Goal: Information Seeking & Learning: Learn about a topic

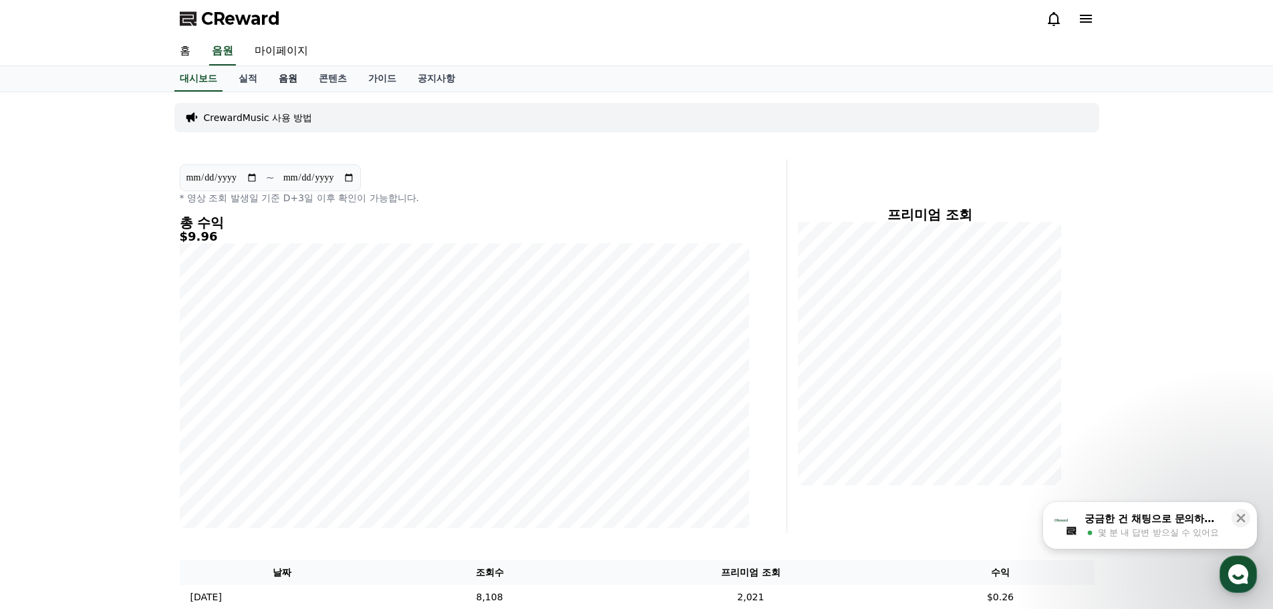
click at [295, 77] on link "음원" at bounding box center [288, 78] width 40 height 25
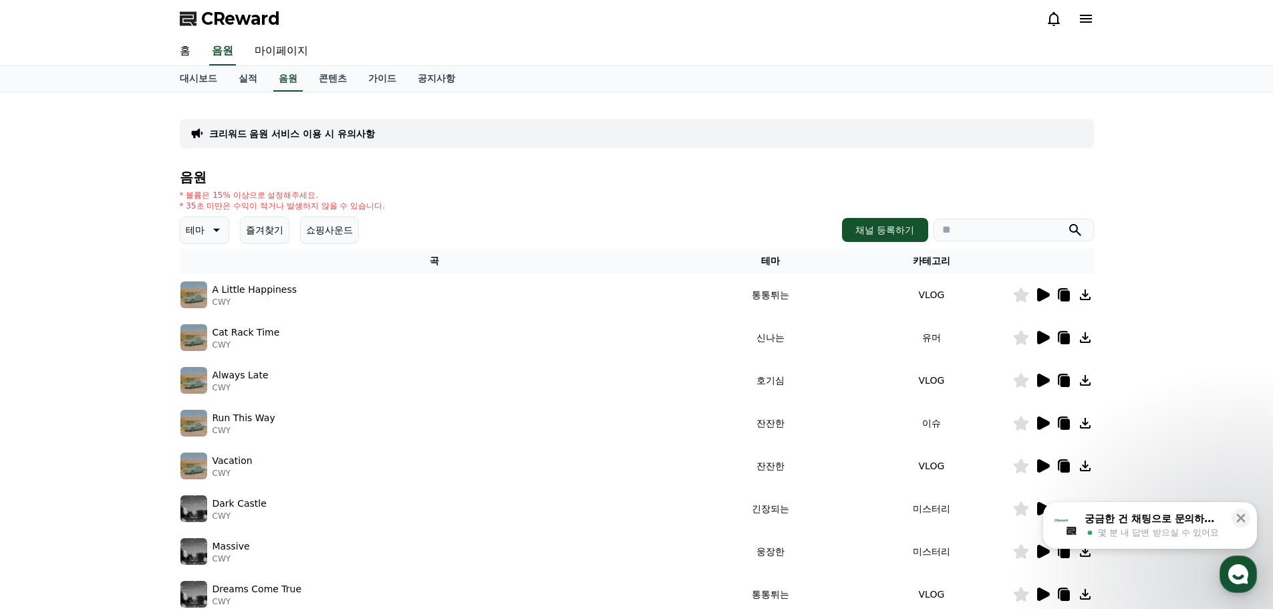
click at [261, 229] on button "즐겨찾기" at bounding box center [264, 230] width 49 height 27
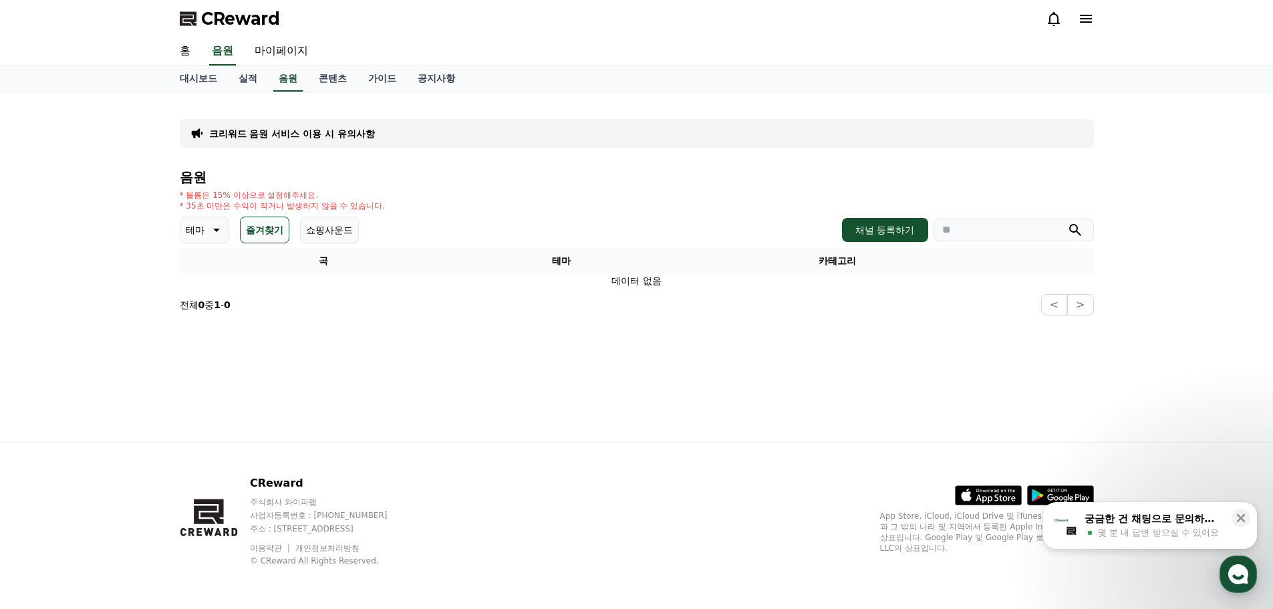
click at [203, 229] on p "테마" at bounding box center [195, 230] width 19 height 19
click at [946, 230] on input "search" at bounding box center [1014, 230] width 160 height 23
type input "*"
click at [1067, 222] on button "submit" at bounding box center [1075, 230] width 16 height 16
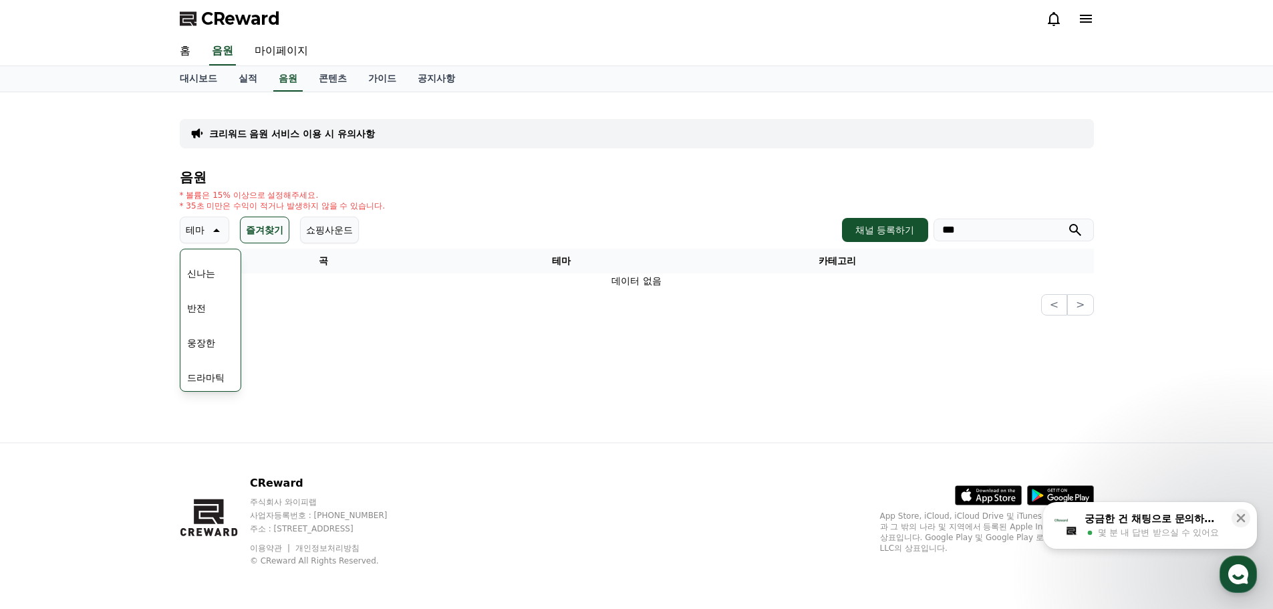
drag, startPoint x: 617, startPoint y: 352, endPoint x: 633, endPoint y: 337, distance: 21.7
click at [619, 347] on div "크리워드 음원 서비스 이용 시 유의사항 음원 * 볼륨은 15% 이상으로 설정해주세요. * 35초 미만은 수익이 적거나 발생하지 않을 수 있습니…" at bounding box center [637, 267] width 936 height 350
drag, startPoint x: 795, startPoint y: 354, endPoint x: 786, endPoint y: 354, distance: 8.7
click at [795, 354] on div "크리워드 음원 서비스 이용 시 유의사항 음원 * 볼륨은 15% 이상으로 설정해주세요. * 35초 미만은 수익이 적거나 발생하지 않을 수 있습니…" at bounding box center [637, 267] width 936 height 350
click at [255, 229] on button "즐겨찾기" at bounding box center [264, 230] width 49 height 27
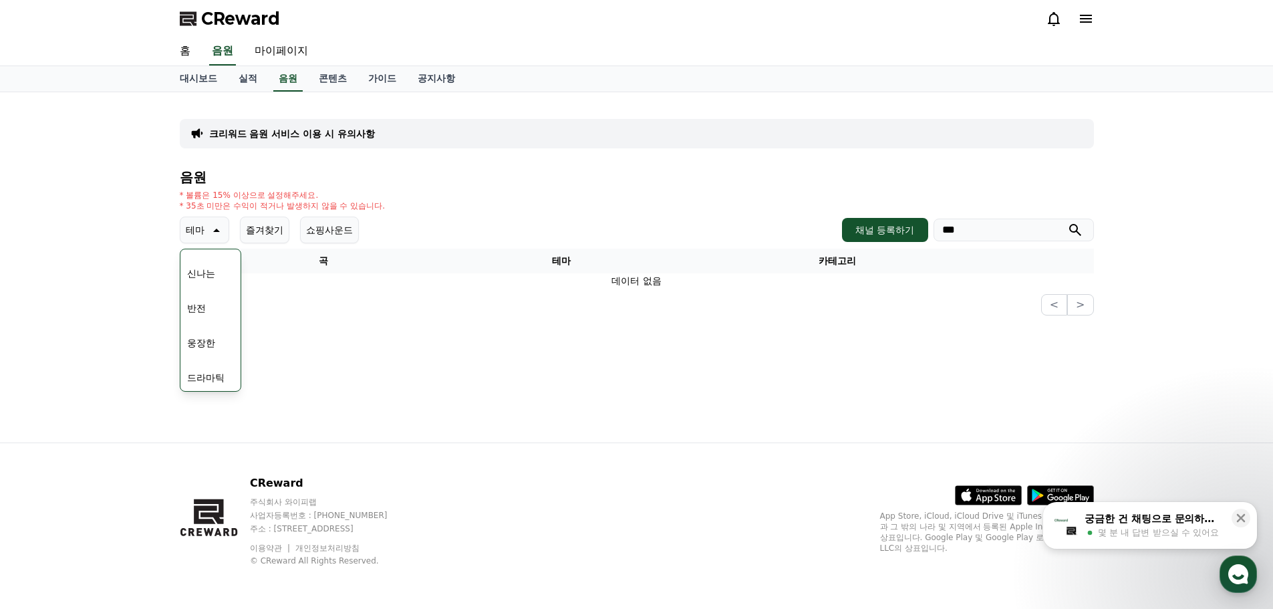
click at [812, 350] on div "크리워드 음원 서비스 이용 시 유의사항 음원 * 볼륨은 15% 이상으로 설정해주세요. * 35초 미만은 수익이 적거나 발생하지 않을 수 있습니…" at bounding box center [637, 267] width 936 height 350
click at [199, 227] on p "테마" at bounding box center [195, 230] width 19 height 19
click at [285, 78] on link "음원" at bounding box center [287, 78] width 29 height 25
click at [1016, 229] on input "***" at bounding box center [1014, 230] width 160 height 23
click at [1067, 222] on button "submit" at bounding box center [1075, 230] width 16 height 16
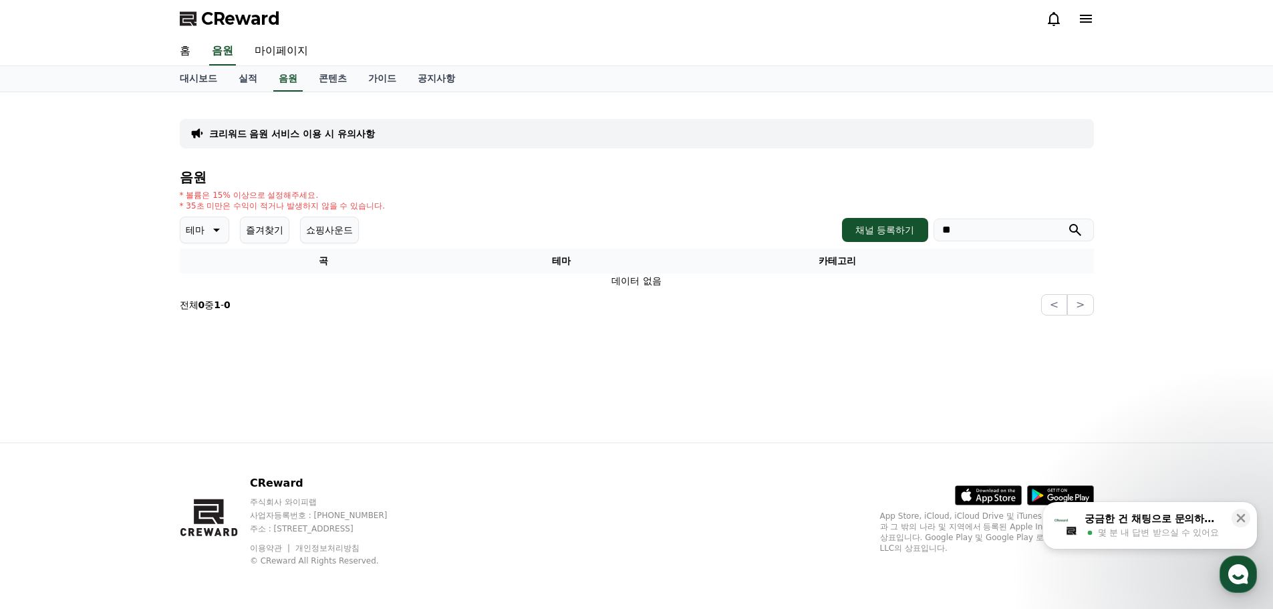
type input "*"
type input "*****"
click at [1067, 222] on button "submit" at bounding box center [1075, 230] width 16 height 16
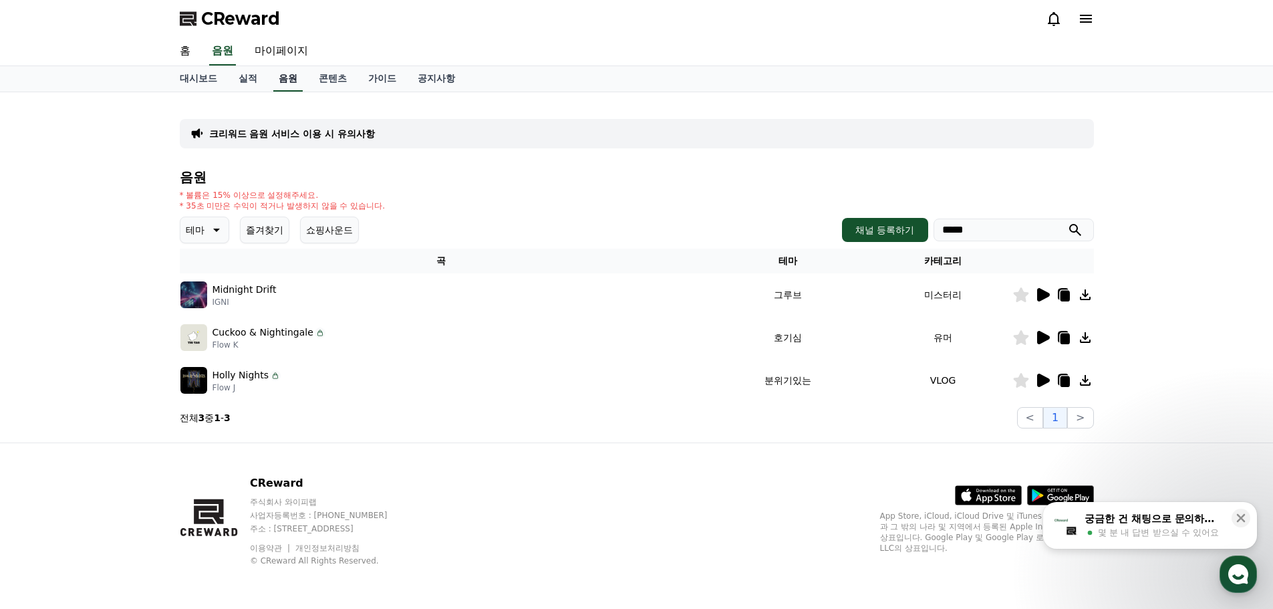
click at [290, 82] on link "음원" at bounding box center [287, 78] width 29 height 25
click at [215, 227] on icon at bounding box center [215, 230] width 16 height 16
click at [214, 304] on button "어두운" at bounding box center [201, 302] width 39 height 29
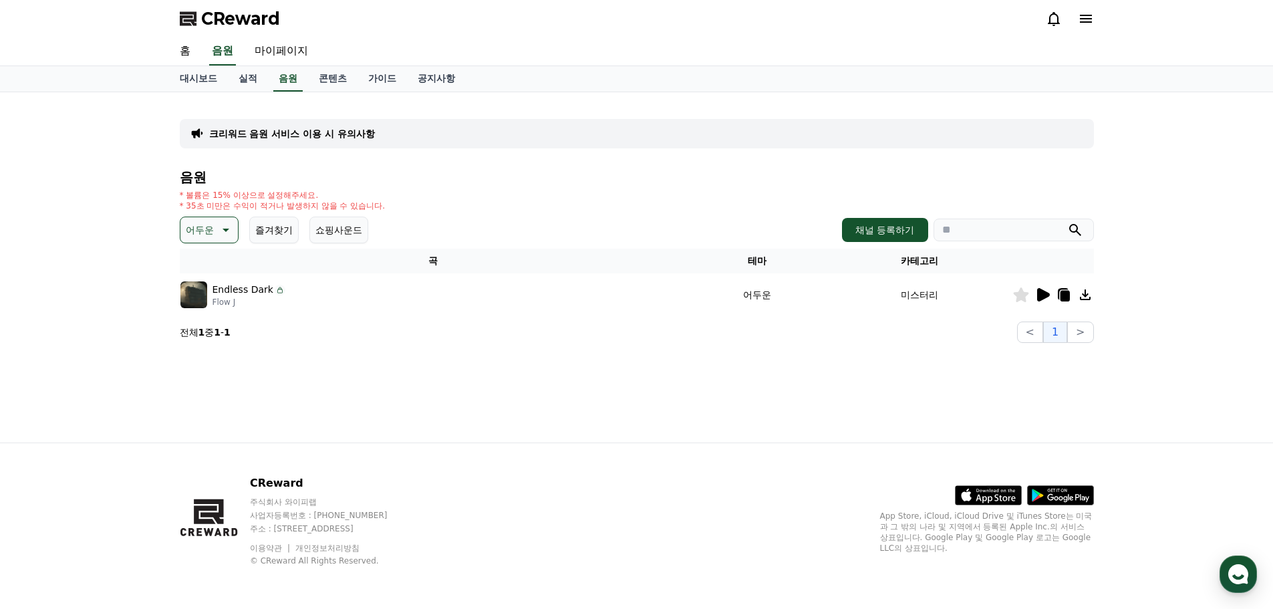
click at [267, 285] on div "Endless Dark" at bounding box center [249, 290] width 73 height 14
click at [259, 287] on p "Endless Dark" at bounding box center [243, 290] width 61 height 14
click at [1042, 292] on icon at bounding box center [1043, 294] width 13 height 13
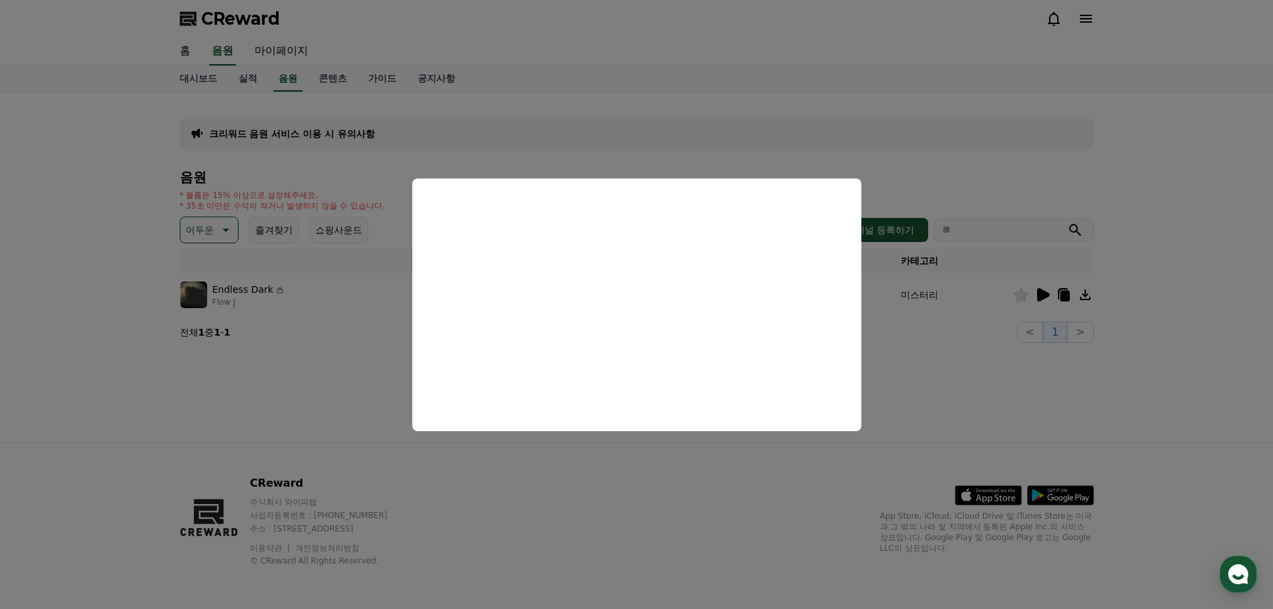
click at [789, 126] on button "close modal" at bounding box center [636, 304] width 1273 height 609
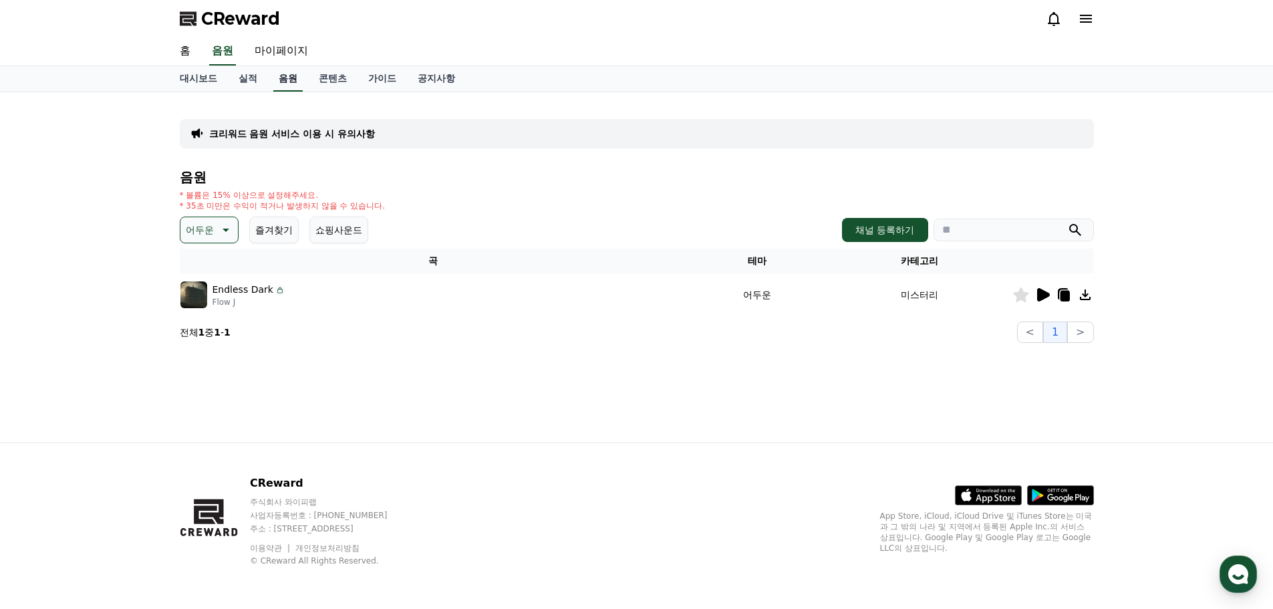
click at [287, 75] on link "음원" at bounding box center [287, 78] width 29 height 25
click at [250, 84] on link "실적" at bounding box center [248, 78] width 40 height 25
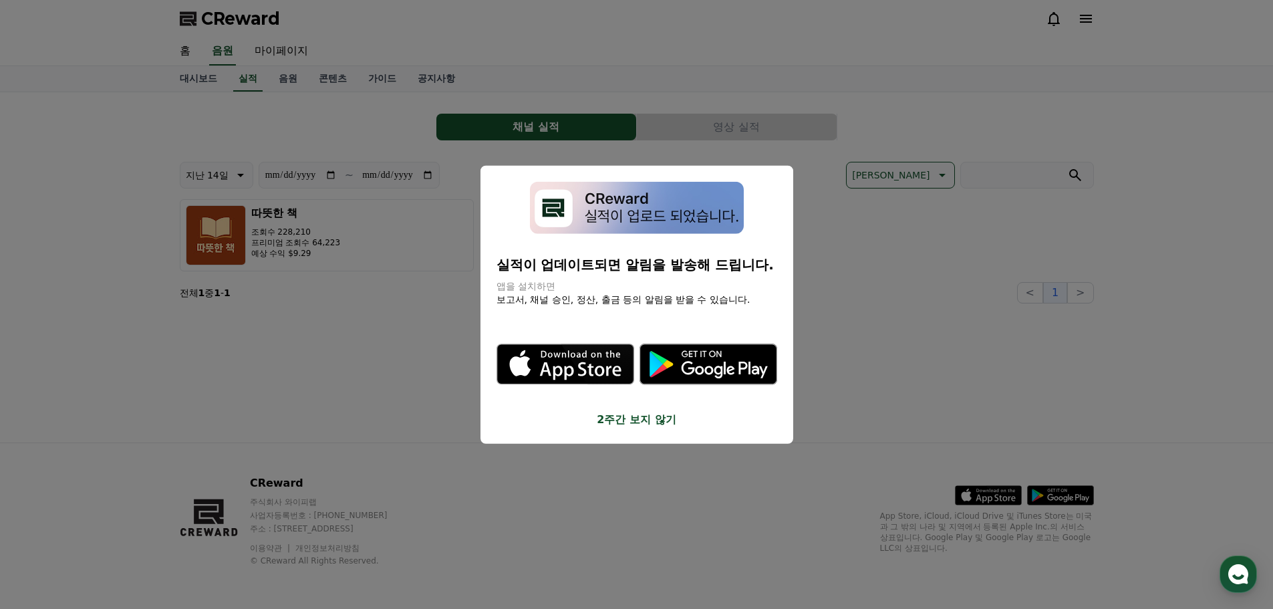
click at [293, 82] on button "close modal" at bounding box center [636, 304] width 1273 height 609
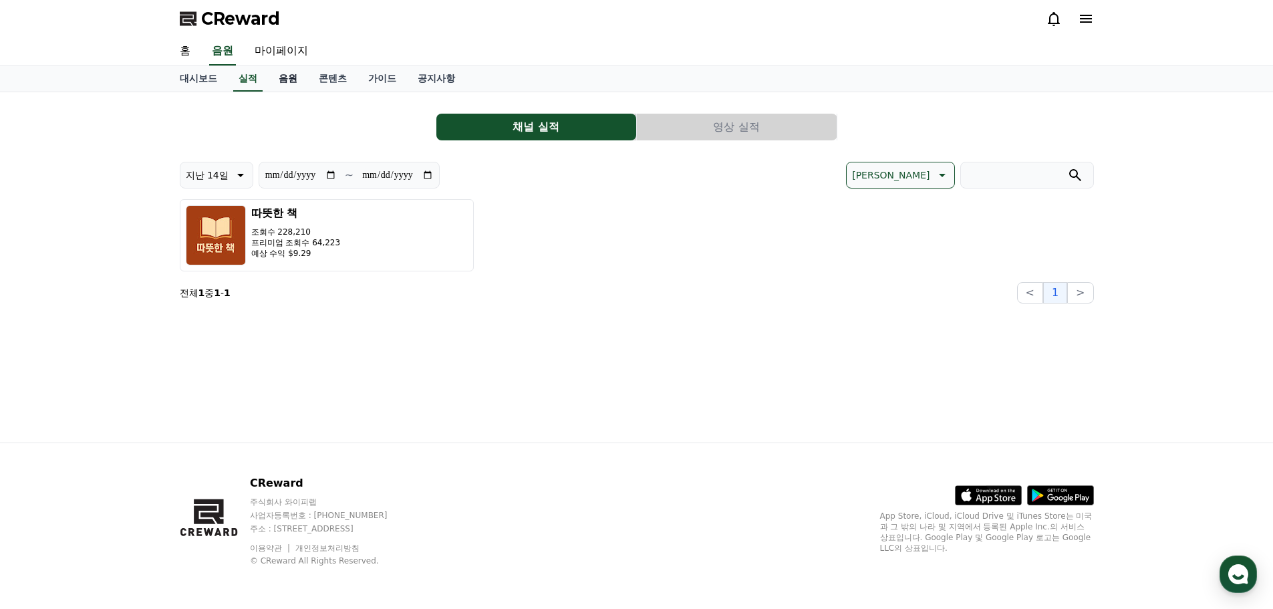
click at [293, 78] on link "음원" at bounding box center [288, 78] width 40 height 25
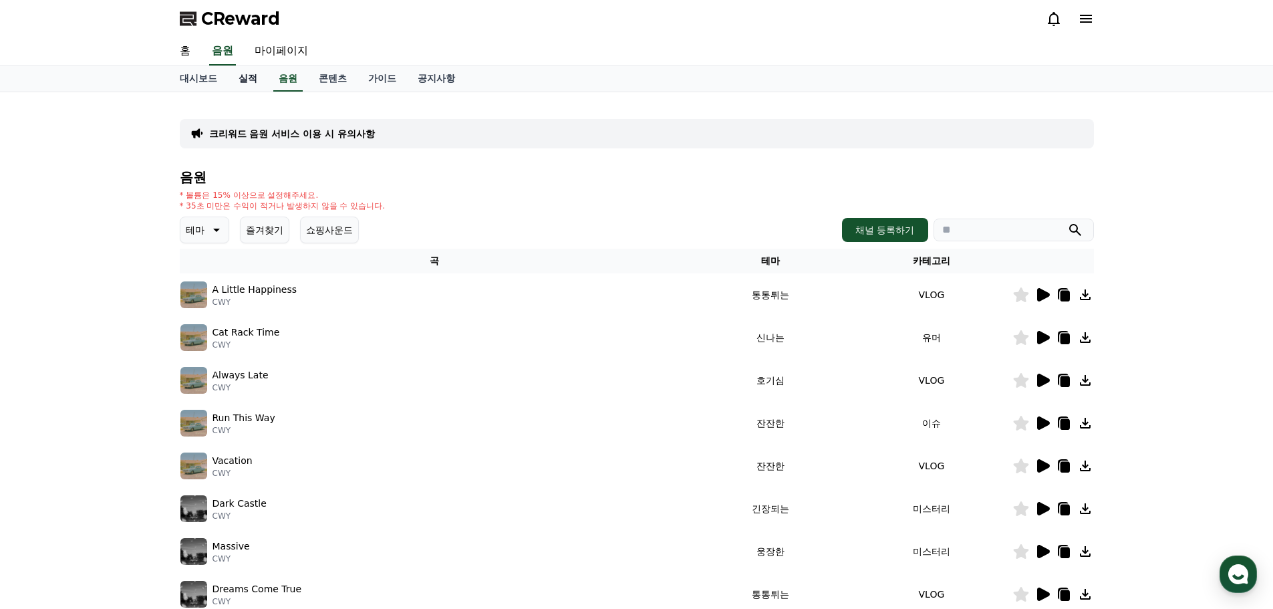
click at [253, 77] on link "실적" at bounding box center [248, 78] width 40 height 25
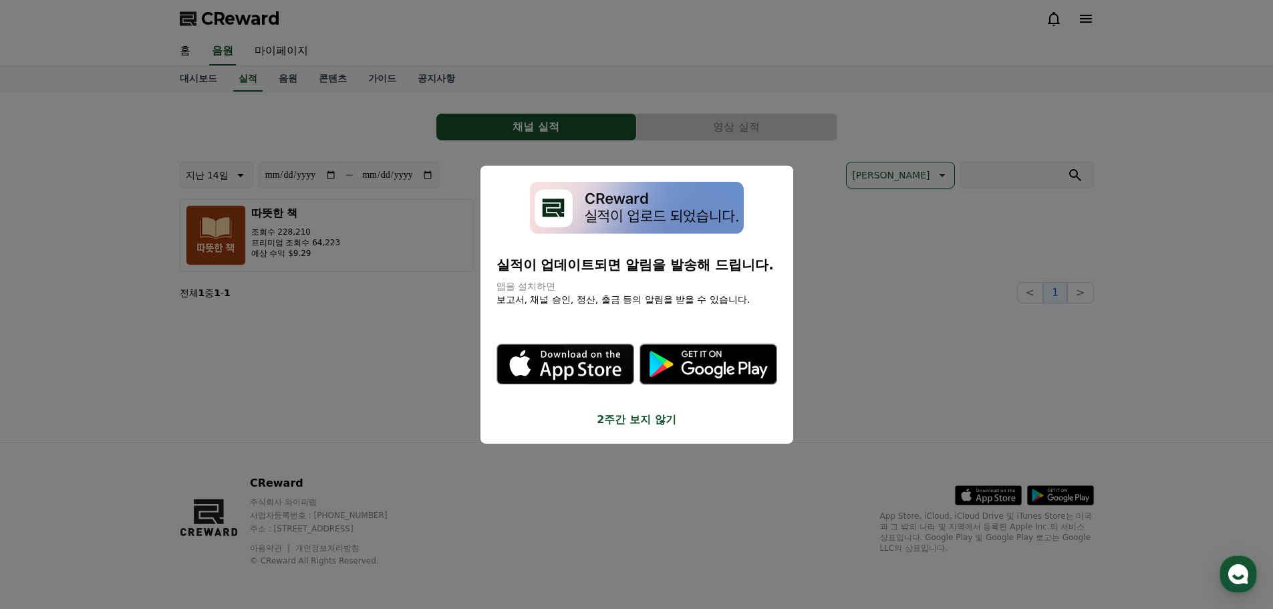
click at [279, 79] on button "close modal" at bounding box center [636, 304] width 1273 height 609
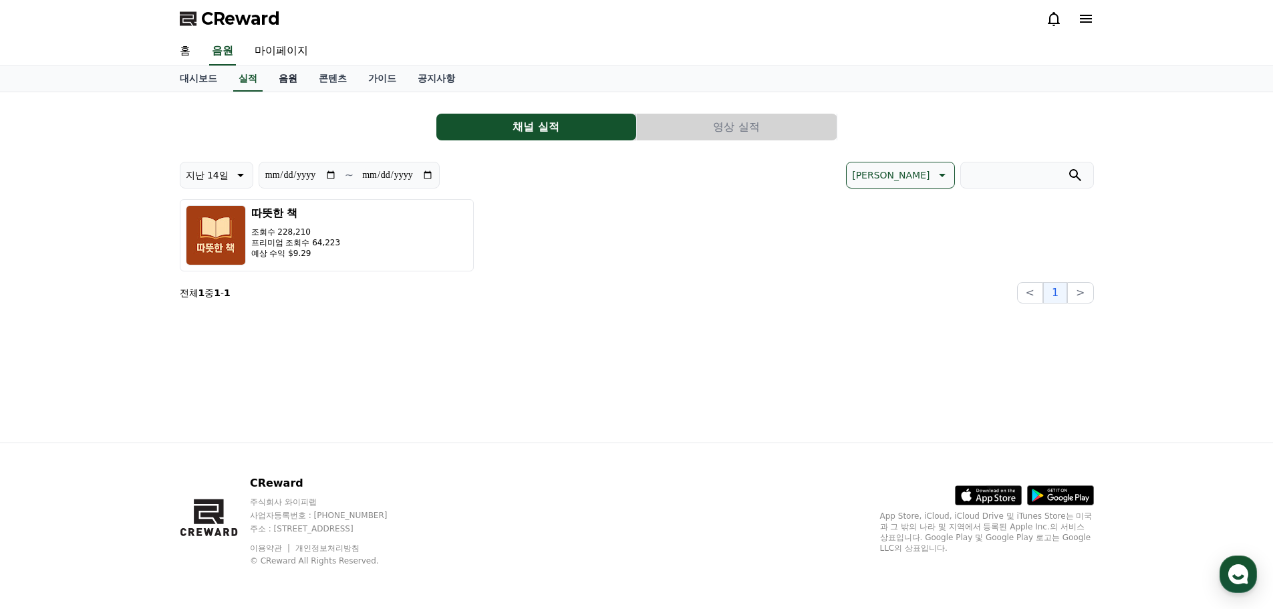
click at [295, 80] on link "음원" at bounding box center [288, 78] width 40 height 25
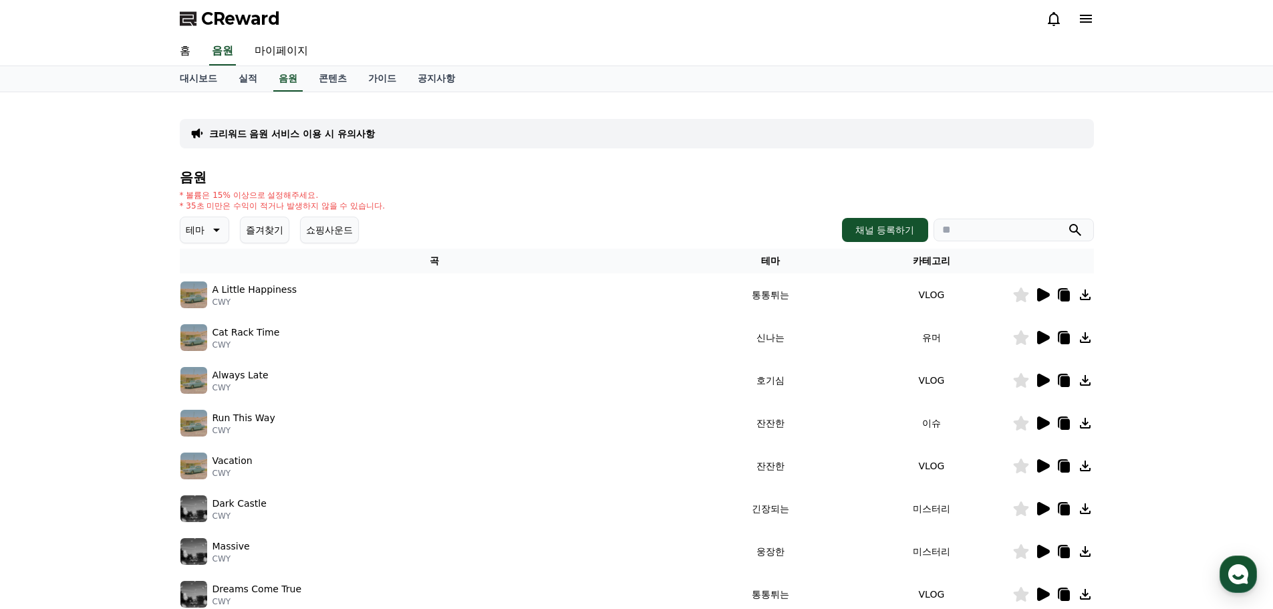
click at [204, 226] on button "테마" at bounding box center [204, 230] width 49 height 27
click at [200, 348] on button "슬픈" at bounding box center [196, 350] width 29 height 29
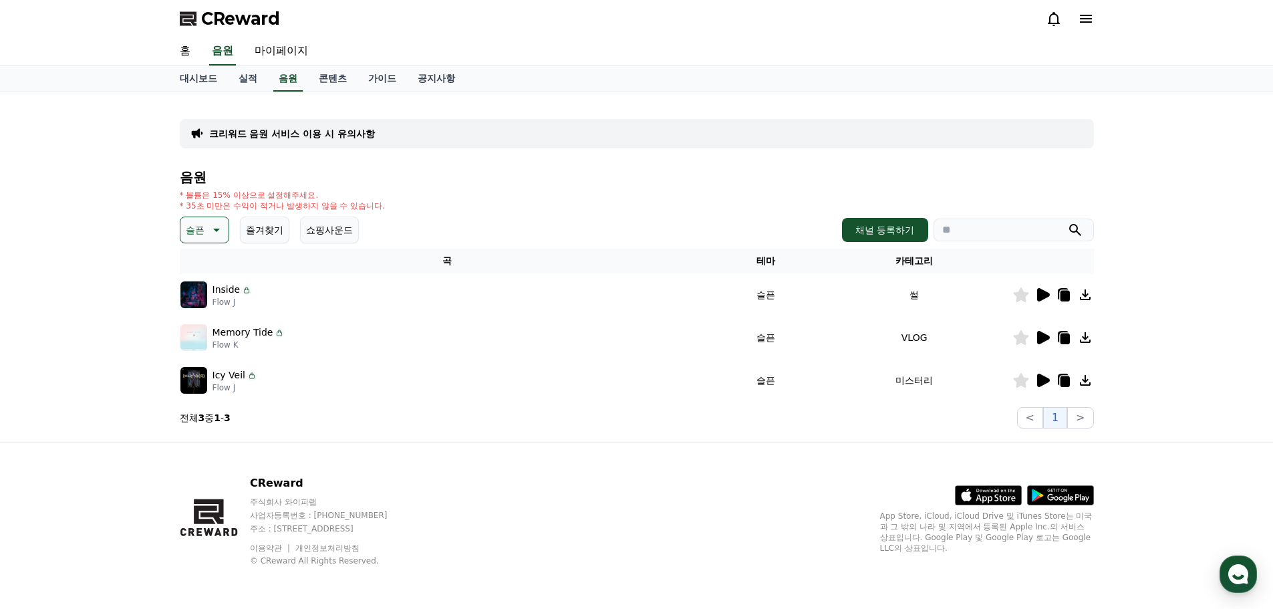
click at [1040, 294] on icon at bounding box center [1043, 294] width 13 height 13
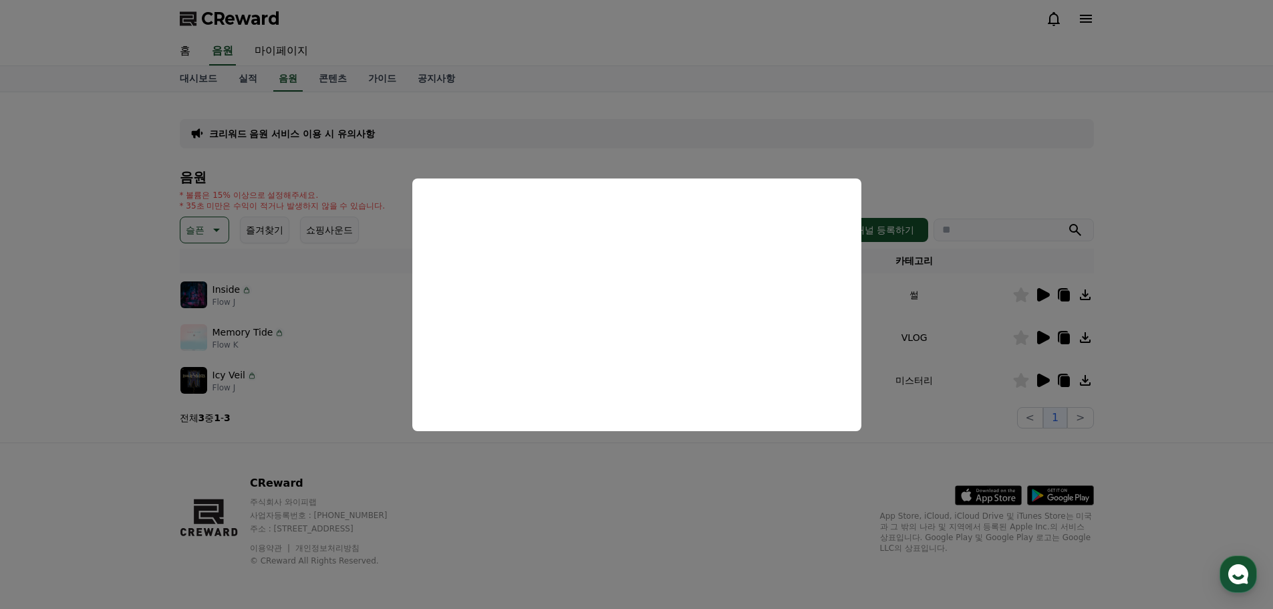
drag, startPoint x: 977, startPoint y: 171, endPoint x: 880, endPoint y: 195, distance: 99.8
click at [975, 171] on button "close modal" at bounding box center [636, 304] width 1273 height 609
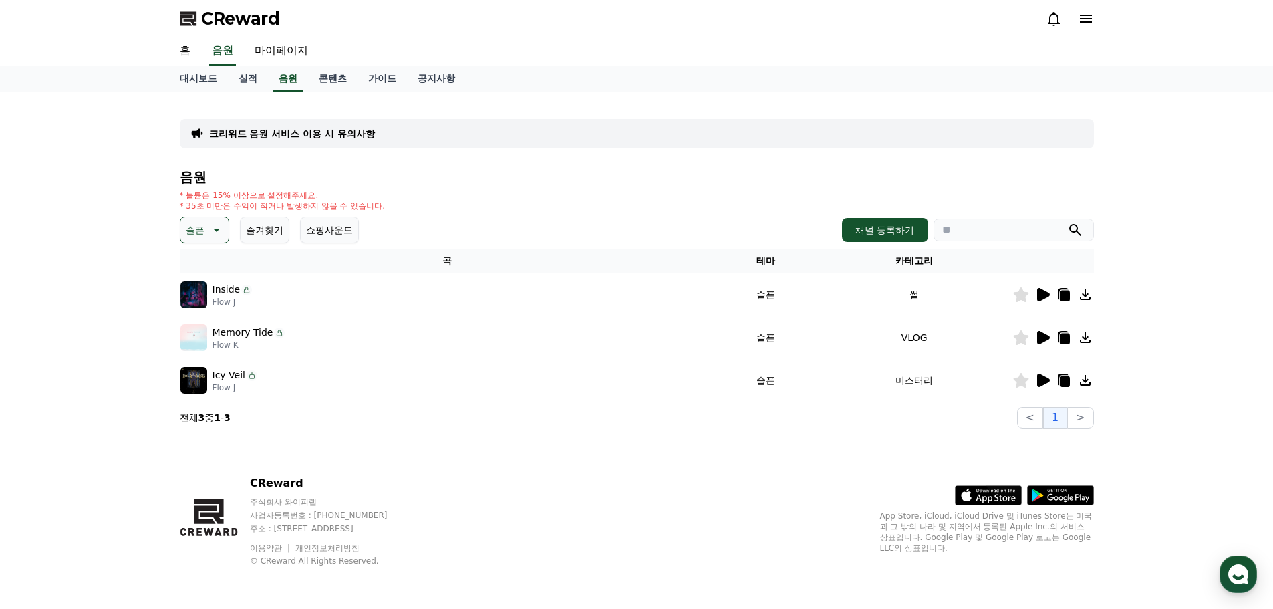
click at [1036, 336] on icon at bounding box center [1042, 337] width 16 height 16
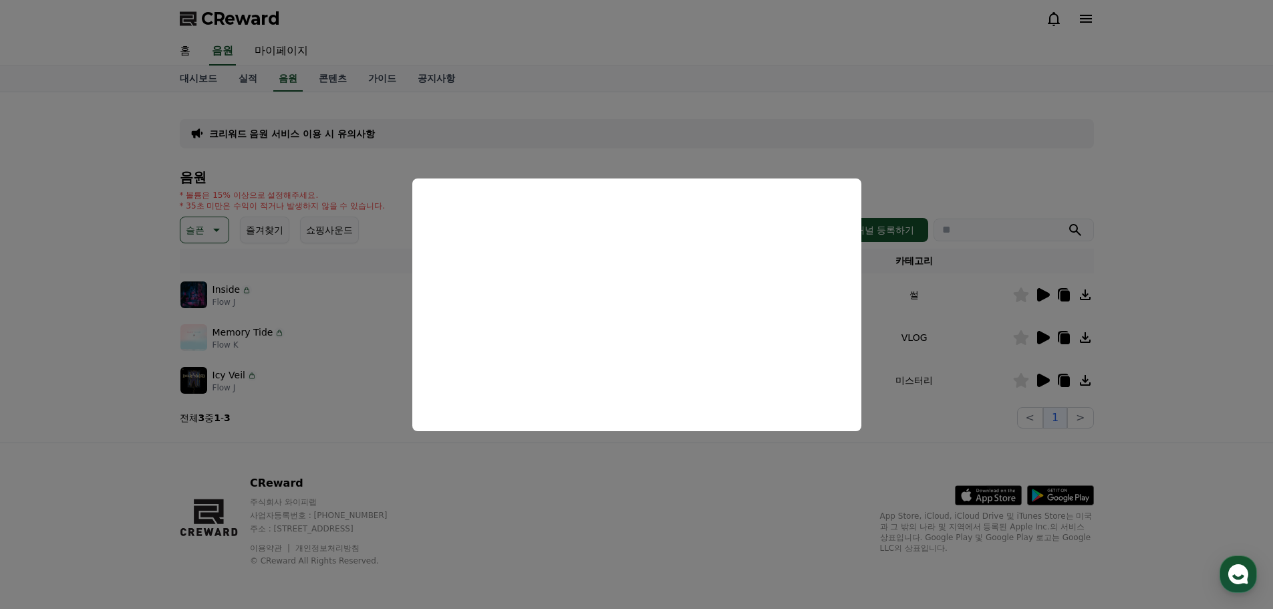
click at [651, 459] on button "close modal" at bounding box center [636, 304] width 1273 height 609
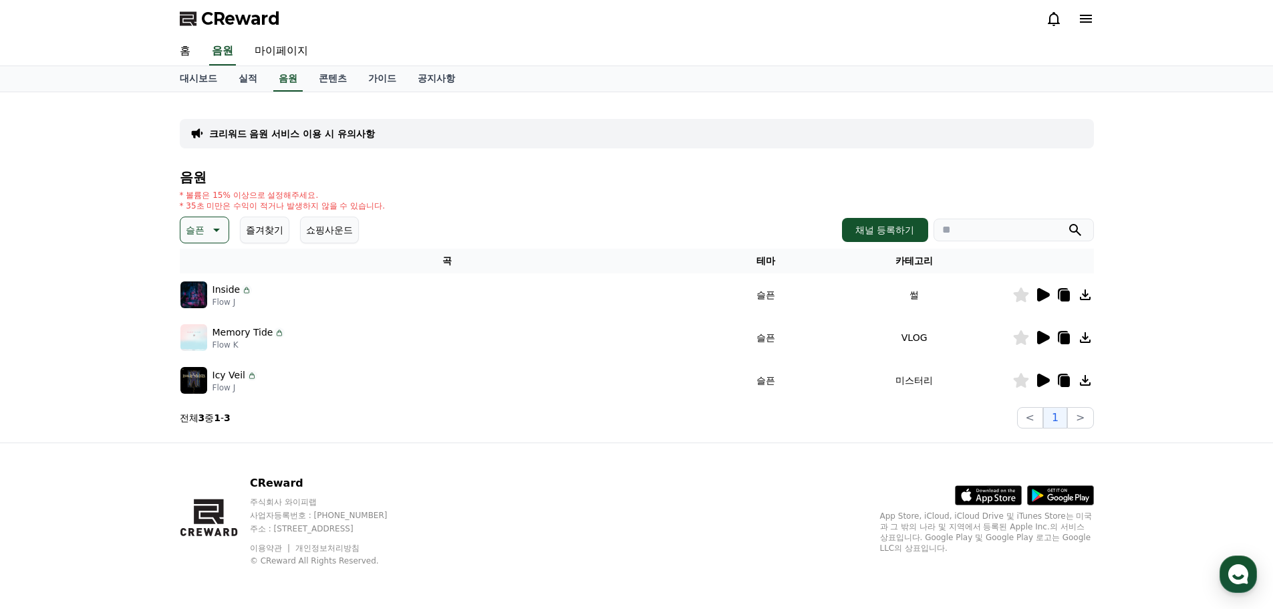
click at [1035, 333] on icon at bounding box center [1042, 337] width 16 height 16
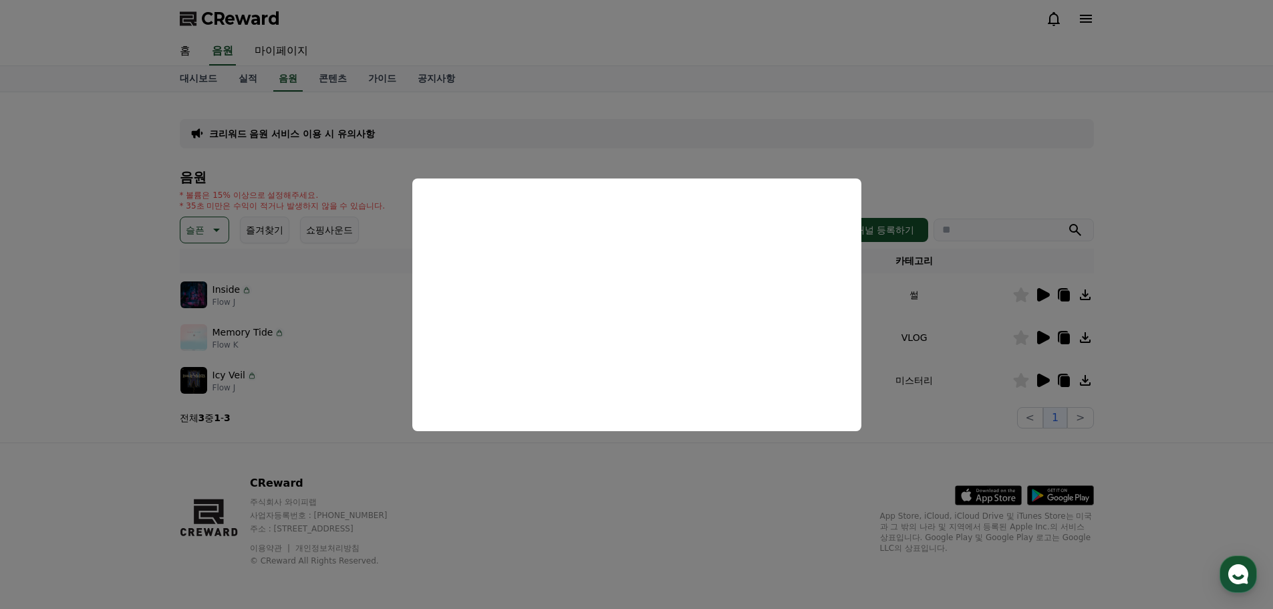
drag, startPoint x: 567, startPoint y: 498, endPoint x: 436, endPoint y: 470, distance: 133.3
click at [566, 499] on button "close modal" at bounding box center [636, 304] width 1273 height 609
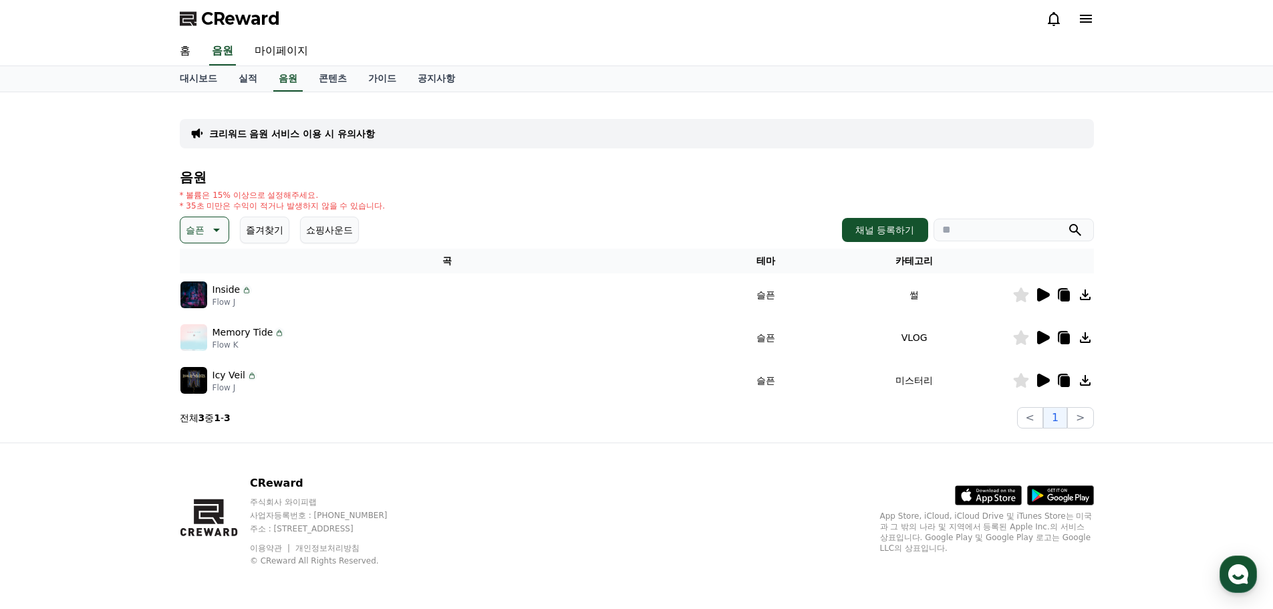
click at [232, 378] on p "Icy Veil" at bounding box center [229, 375] width 33 height 14
click at [1040, 380] on icon at bounding box center [1043, 380] width 13 height 13
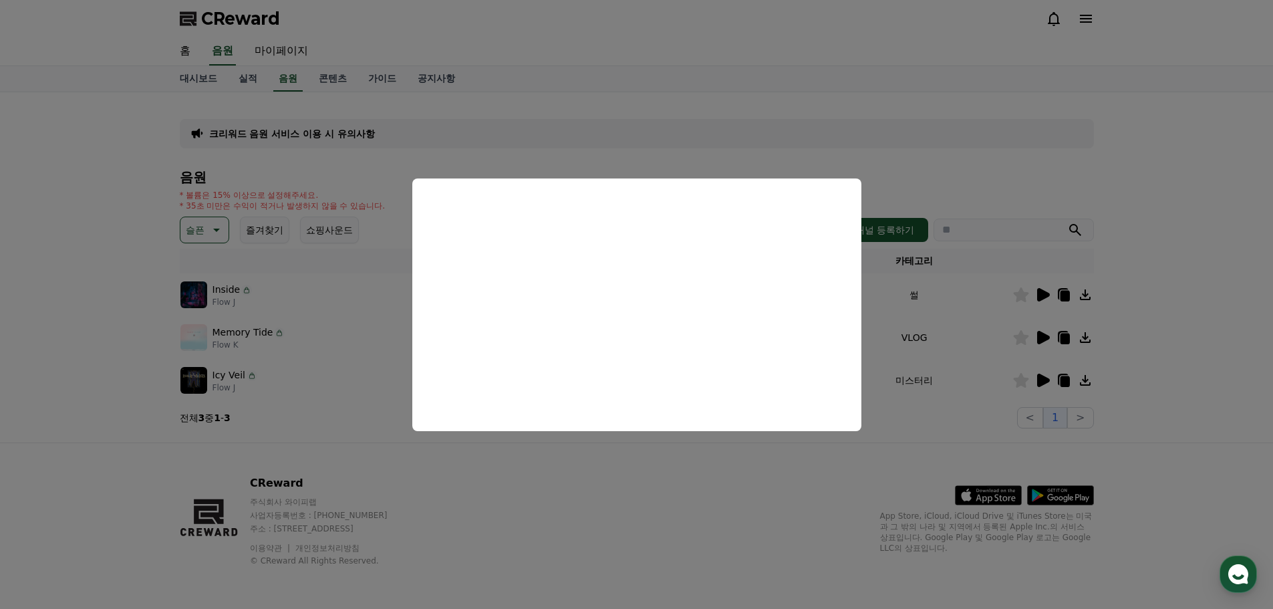
click at [985, 352] on button "close modal" at bounding box center [636, 304] width 1273 height 609
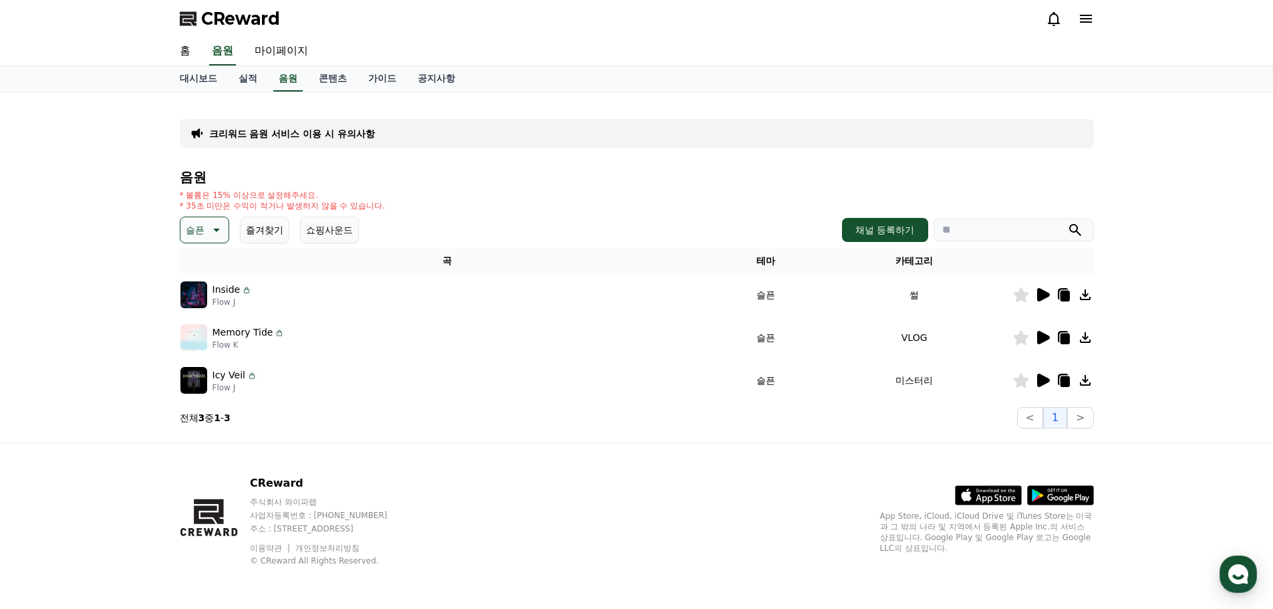
click at [186, 226] on p "슬픈" at bounding box center [195, 230] width 19 height 19
drag, startPoint x: 134, startPoint y: 205, endPoint x: 180, endPoint y: 209, distance: 46.9
click at [142, 206] on div "크리워드 음원 서비스 이용 시 유의사항 음원 * 볼륨은 15% 이상으로 설정해주세요. * 35초 미만은 수익이 적거나 발생하지 않을 수 있습니…" at bounding box center [636, 267] width 1273 height 350
click at [210, 229] on icon at bounding box center [215, 230] width 16 height 16
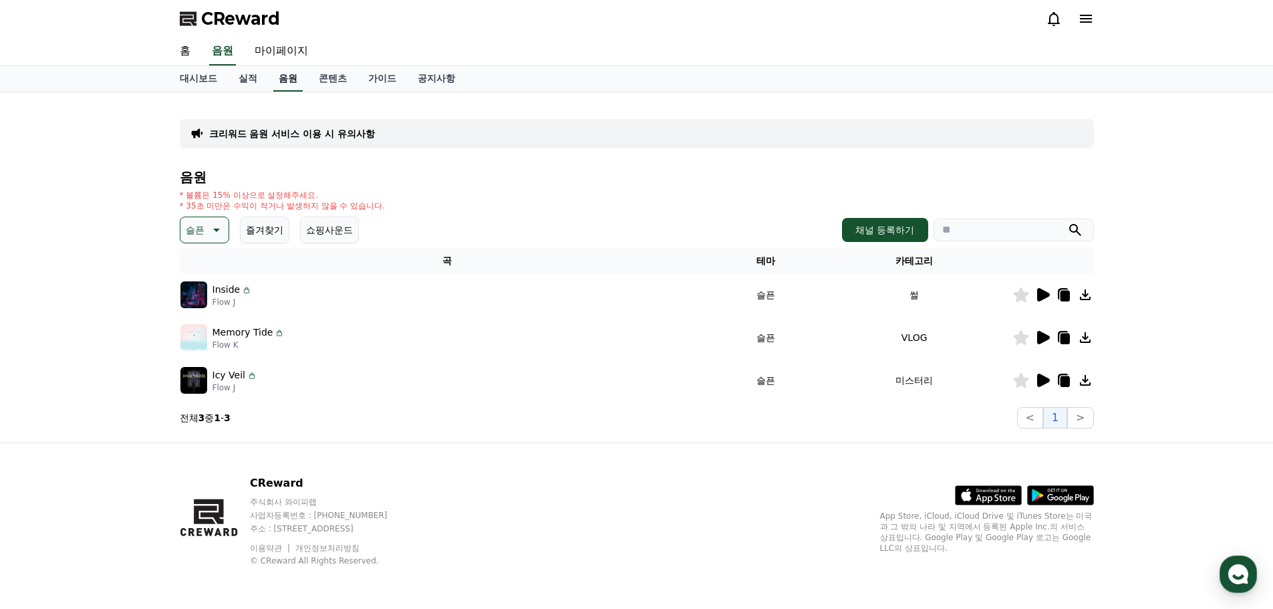
click at [294, 78] on link "음원" at bounding box center [287, 78] width 29 height 25
click at [252, 78] on link "실적" at bounding box center [248, 78] width 40 height 25
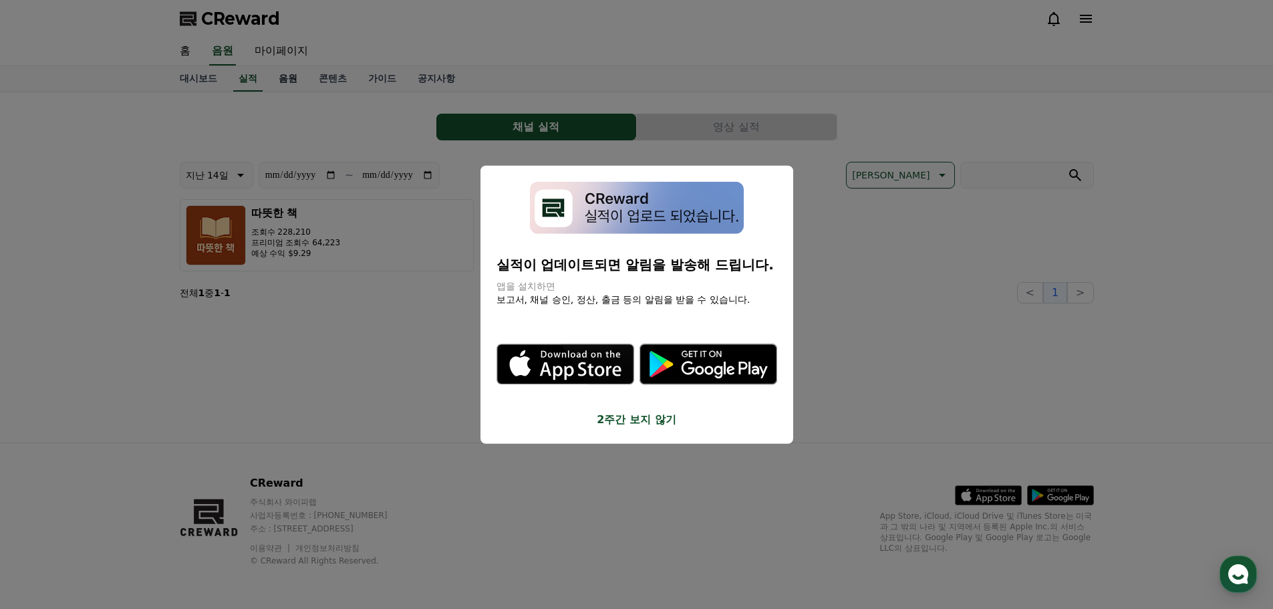
click at [279, 79] on button "close modal" at bounding box center [636, 304] width 1273 height 609
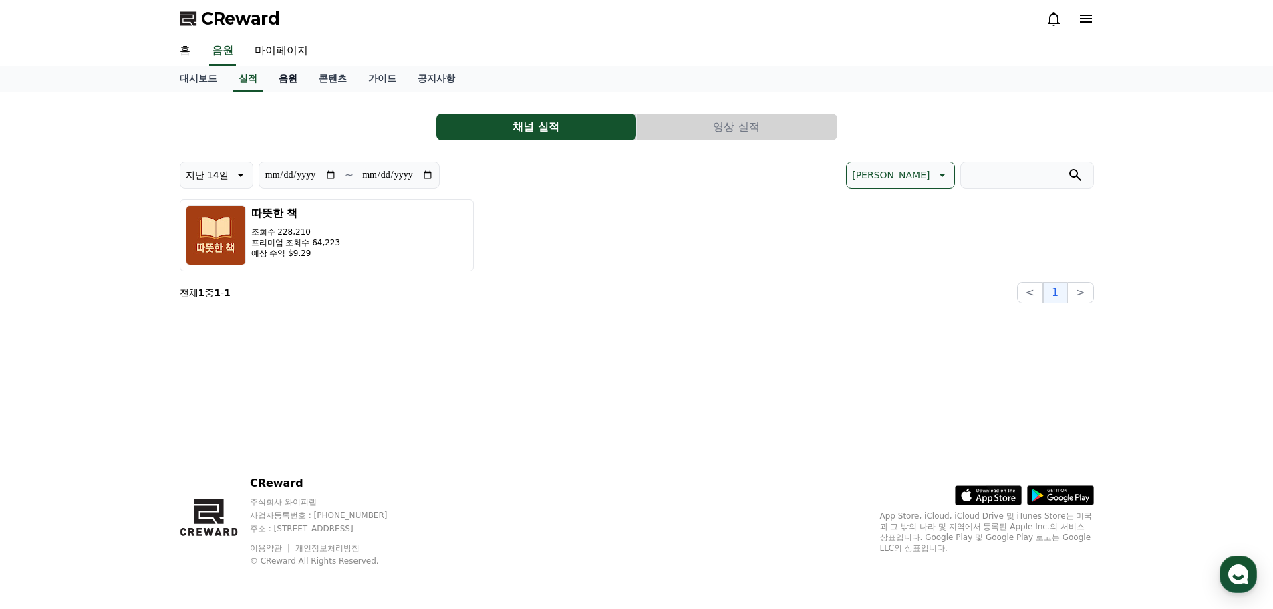
drag, startPoint x: 295, startPoint y: 80, endPoint x: 288, endPoint y: 81, distance: 7.5
click at [293, 80] on link "음원" at bounding box center [288, 78] width 40 height 25
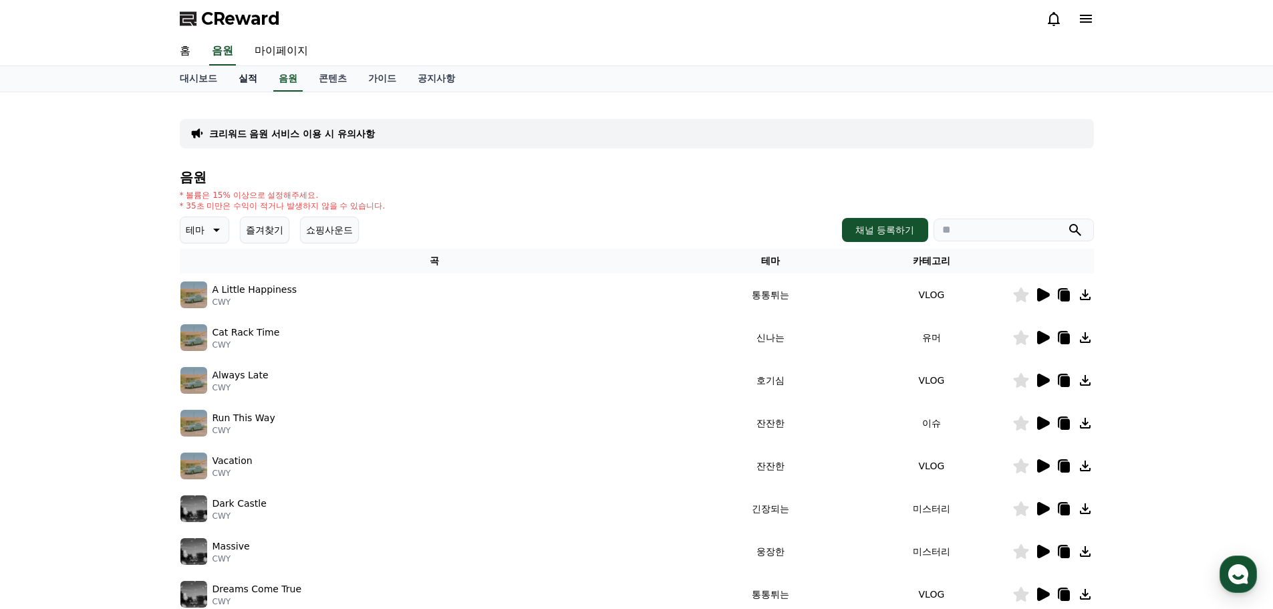
click at [257, 86] on link "실적" at bounding box center [248, 78] width 40 height 25
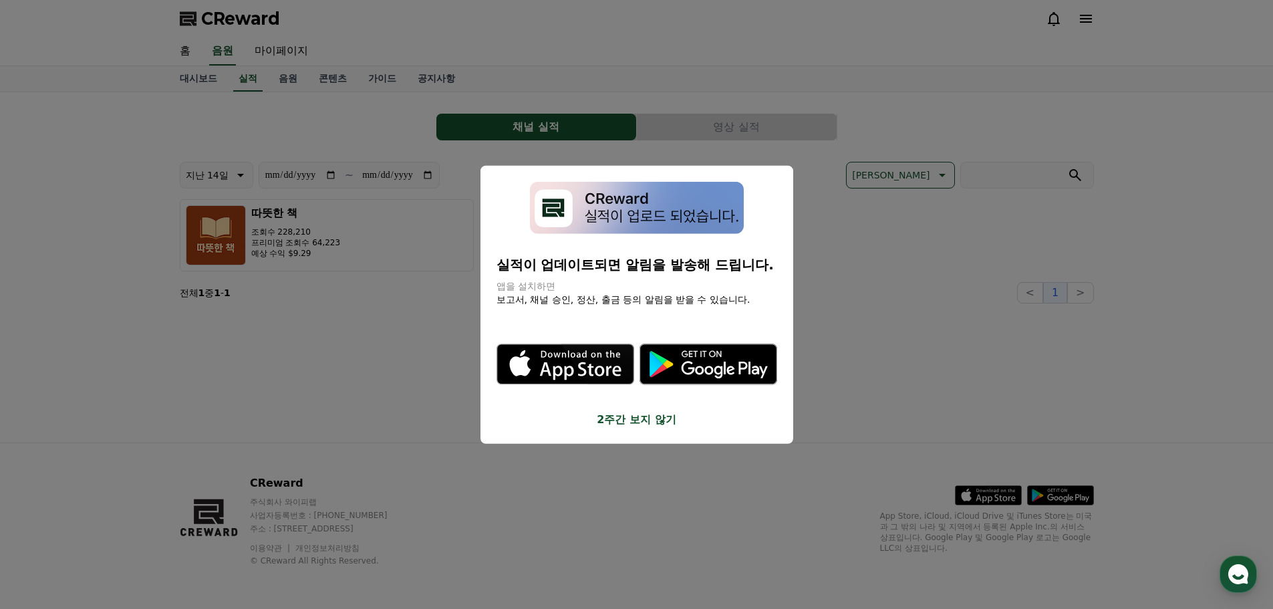
click at [615, 422] on button "2주간 보지 않기" at bounding box center [637, 420] width 281 height 16
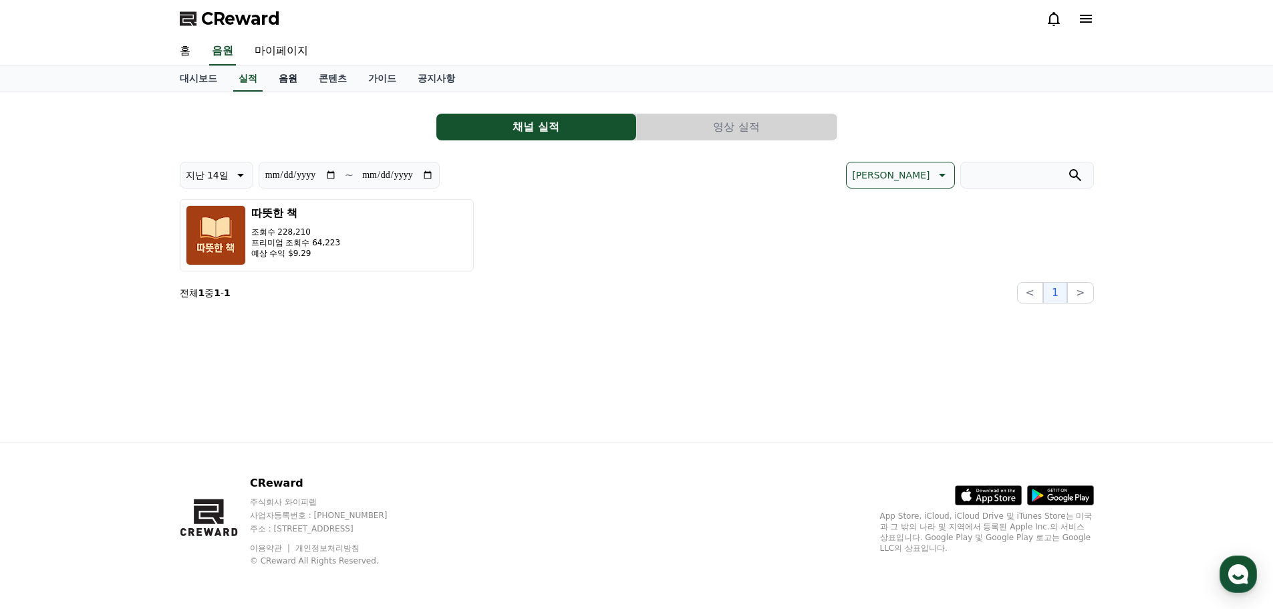
click at [294, 76] on link "음원" at bounding box center [288, 78] width 40 height 25
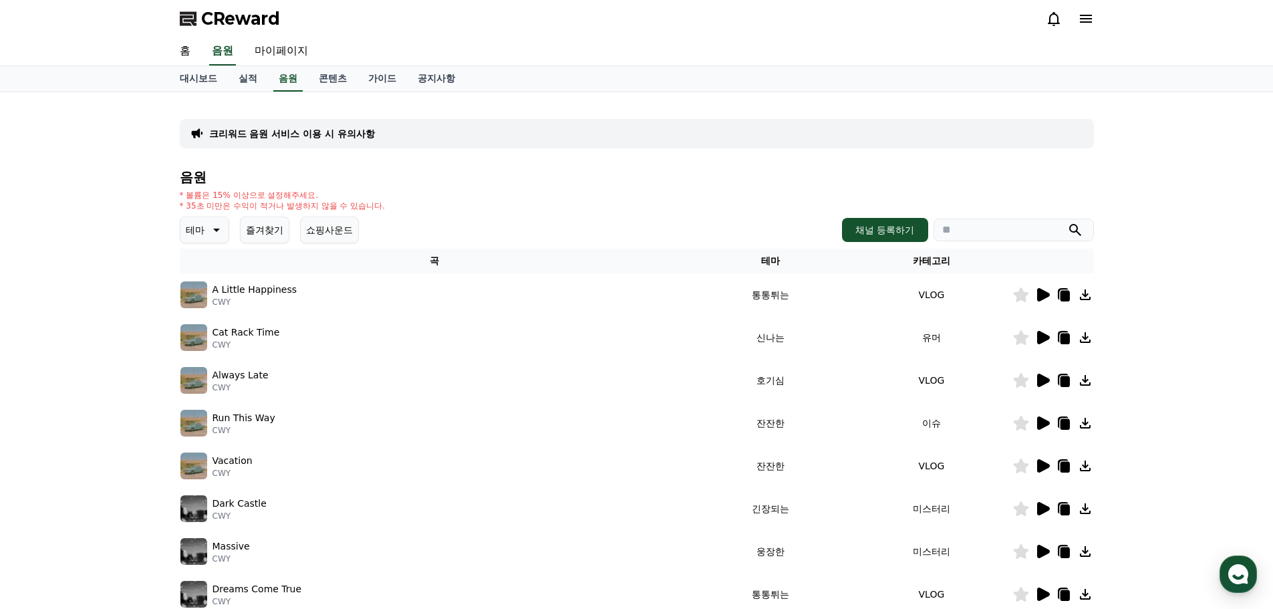
click at [219, 239] on button "테마" at bounding box center [204, 230] width 49 height 27
click at [210, 307] on button "감동적인" at bounding box center [206, 305] width 48 height 29
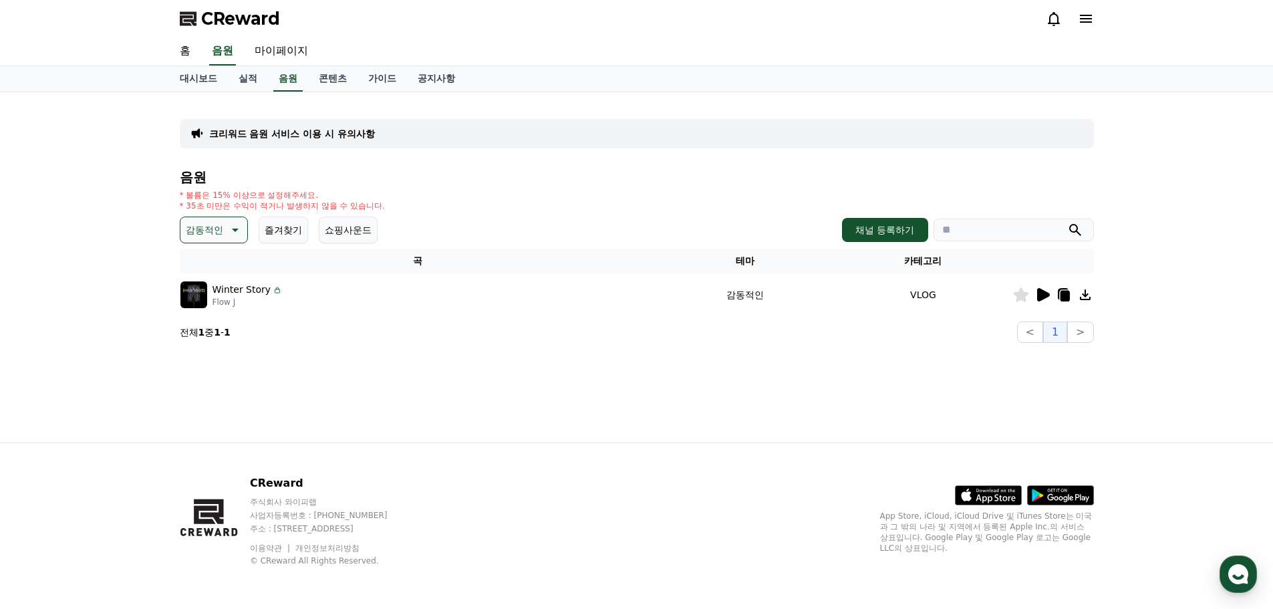
click at [1040, 296] on icon at bounding box center [1043, 294] width 13 height 13
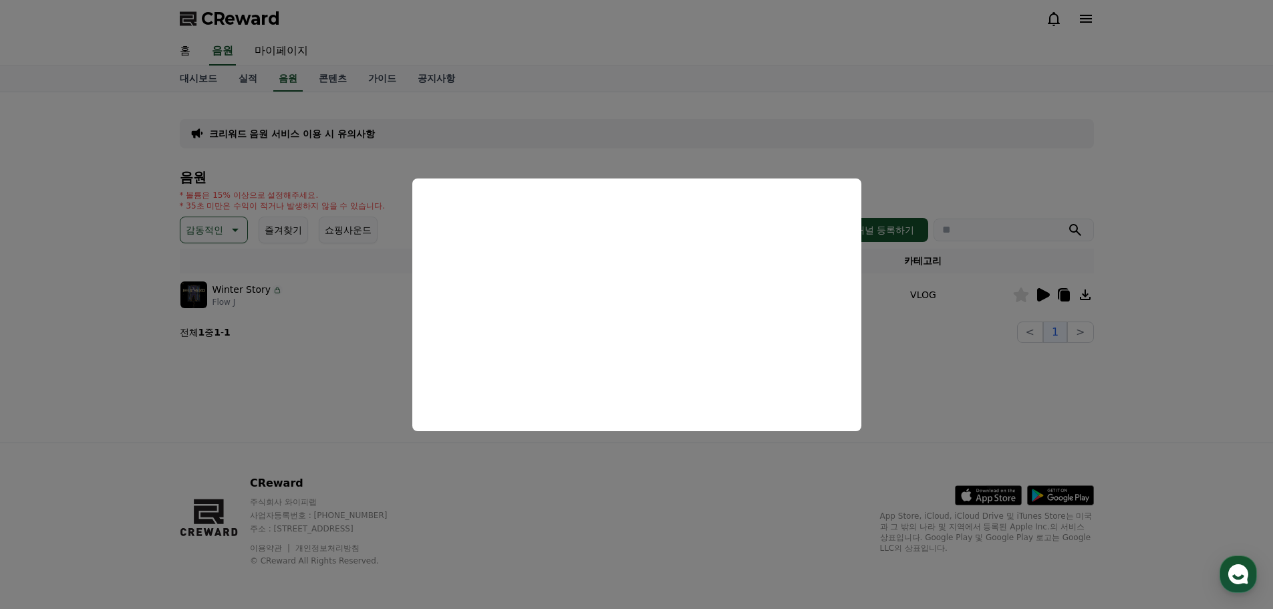
click at [958, 394] on button "close modal" at bounding box center [636, 304] width 1273 height 609
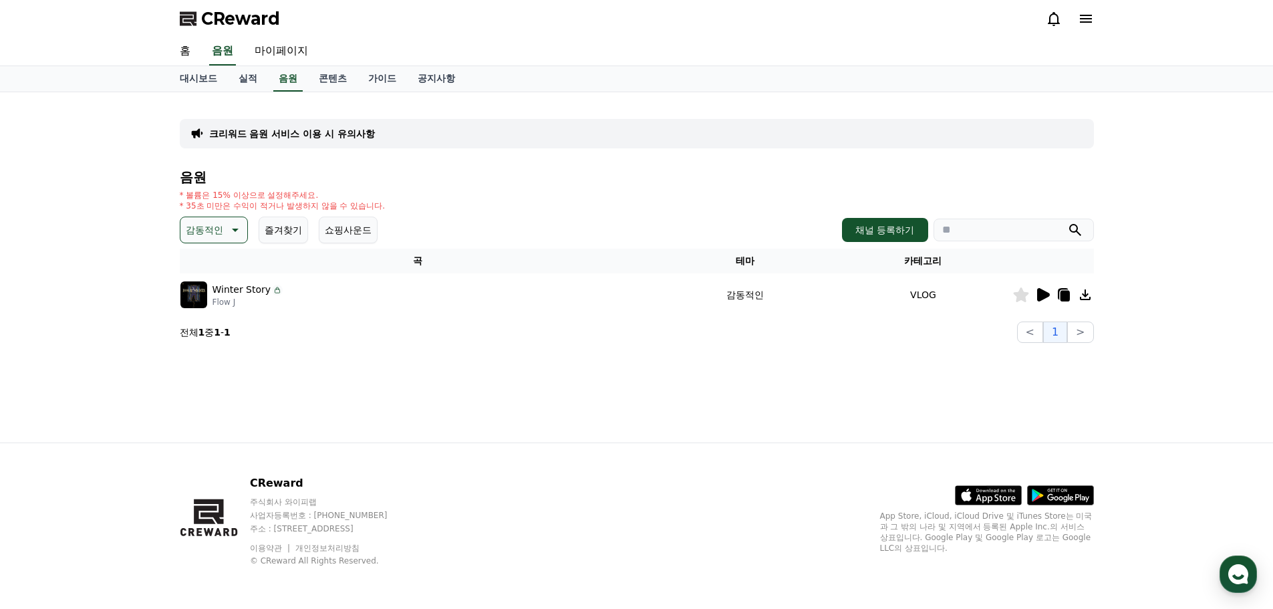
click at [1086, 295] on icon at bounding box center [1085, 294] width 11 height 11
click at [220, 232] on p "감동적인" at bounding box center [204, 230] width 37 height 19
click at [196, 281] on button "슬픈" at bounding box center [196, 283] width 29 height 29
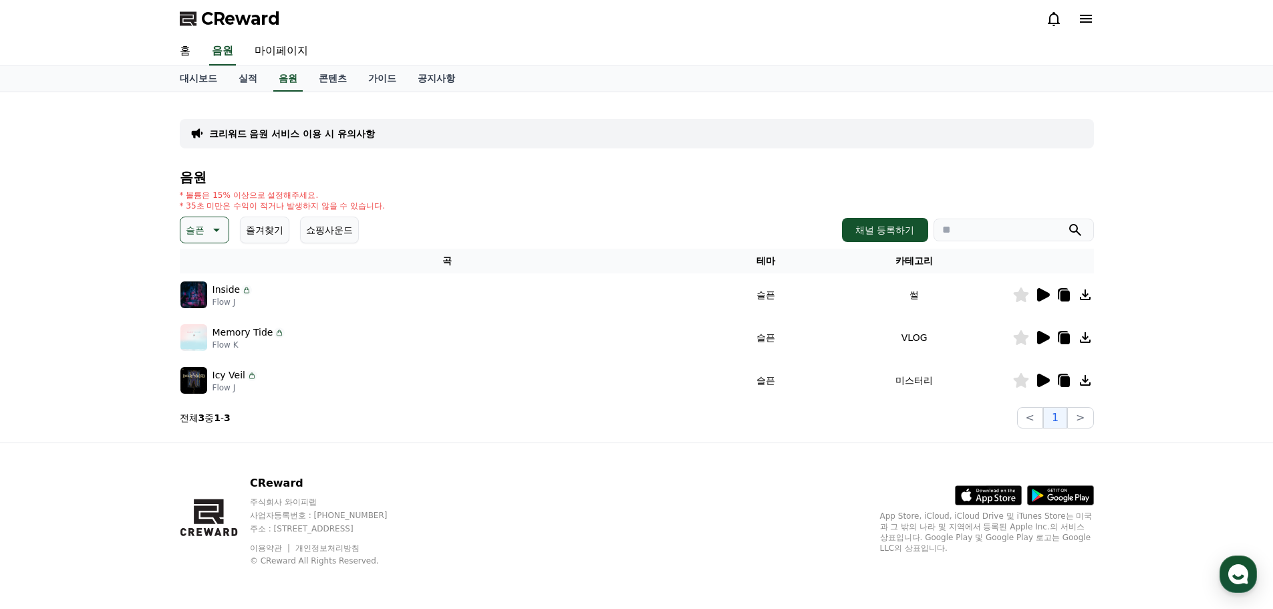
click at [1038, 293] on icon at bounding box center [1043, 294] width 13 height 13
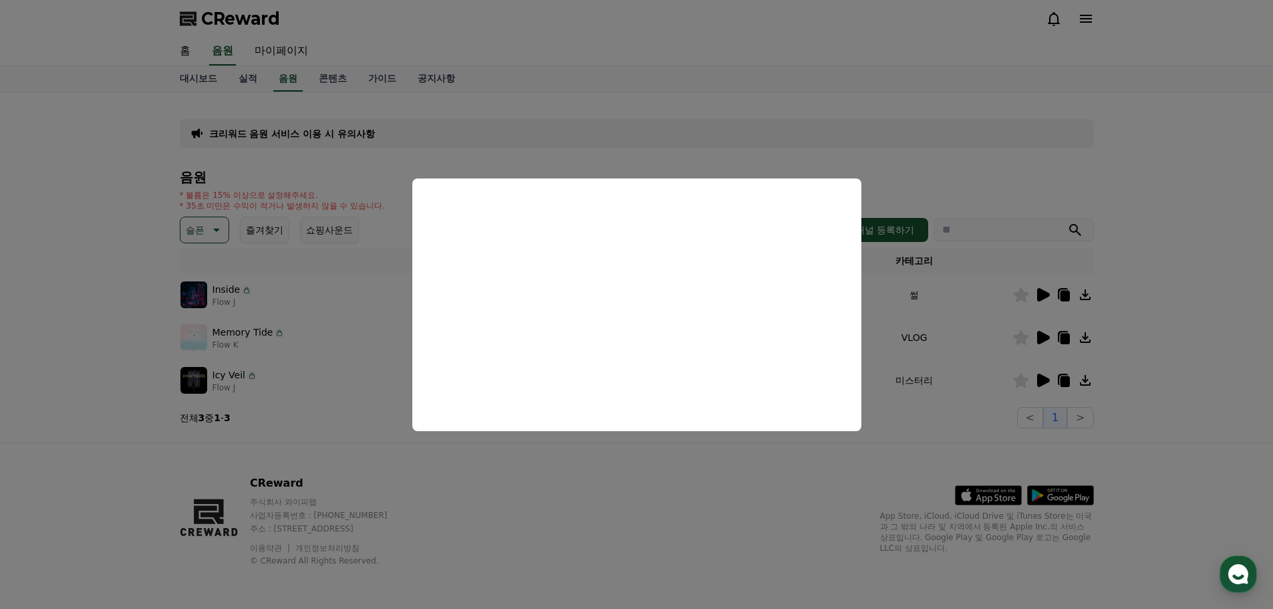
click at [946, 337] on button "close modal" at bounding box center [636, 304] width 1273 height 609
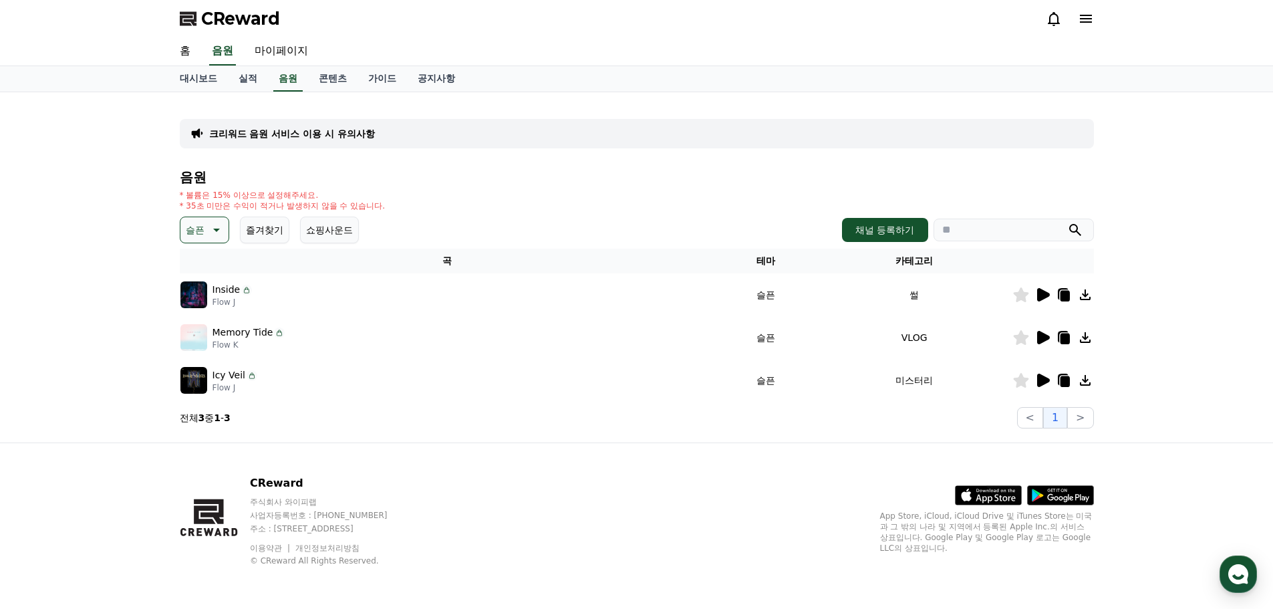
click at [1040, 338] on icon at bounding box center [1043, 337] width 13 height 13
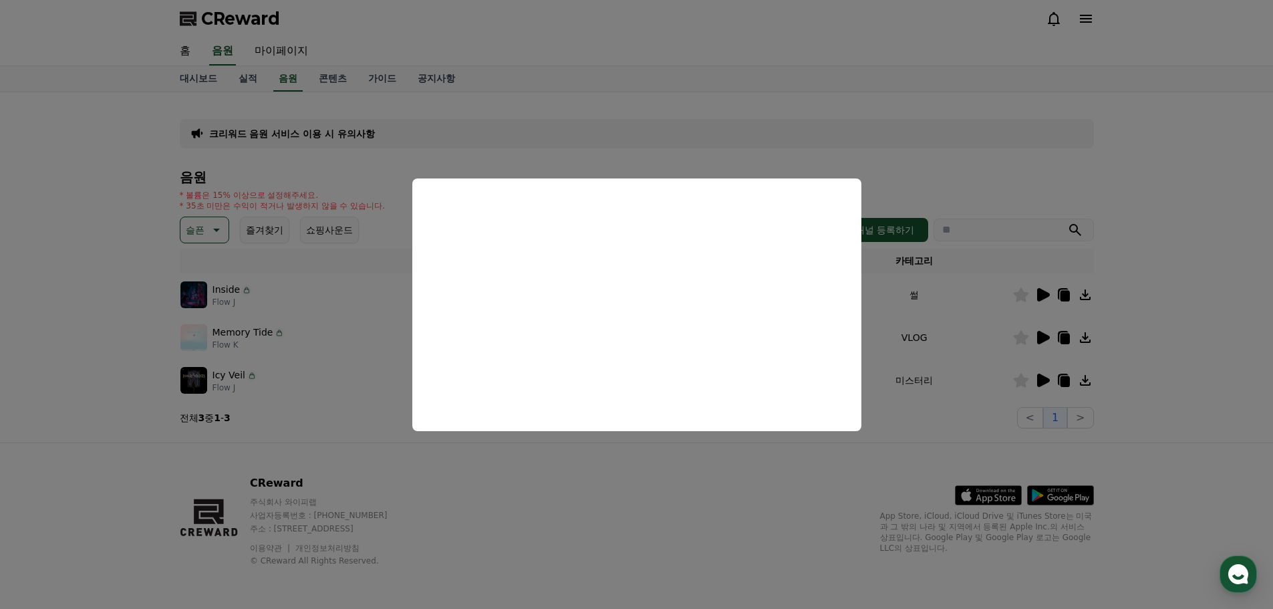
click at [946, 383] on button "close modal" at bounding box center [636, 304] width 1273 height 609
click at [1085, 339] on icon at bounding box center [1085, 337] width 11 height 11
